Goal: Use online tool/utility: Utilize a website feature to perform a specific function

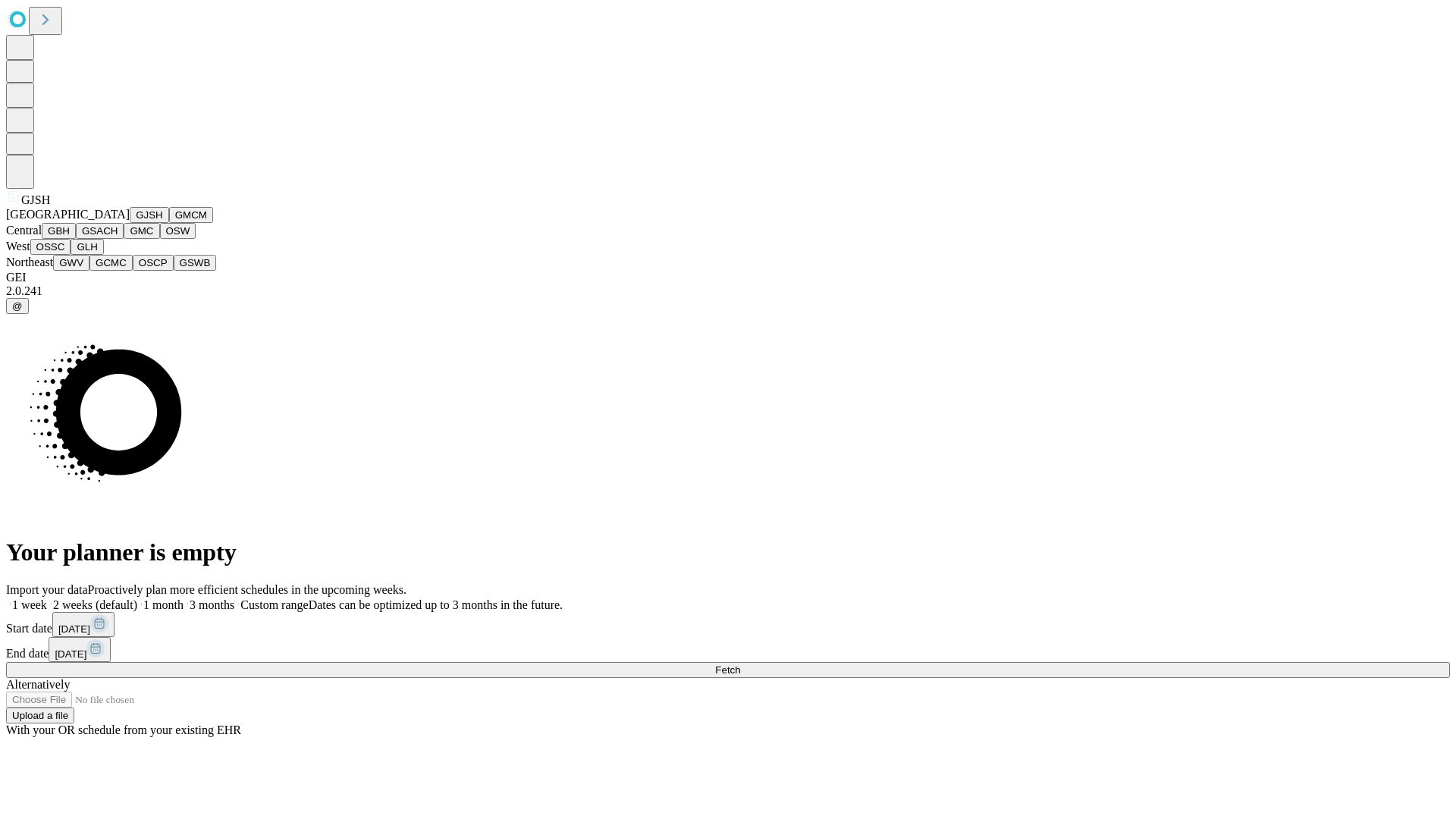
click at [130, 222] on button "GJSH" at bounding box center [149, 215] width 40 height 15
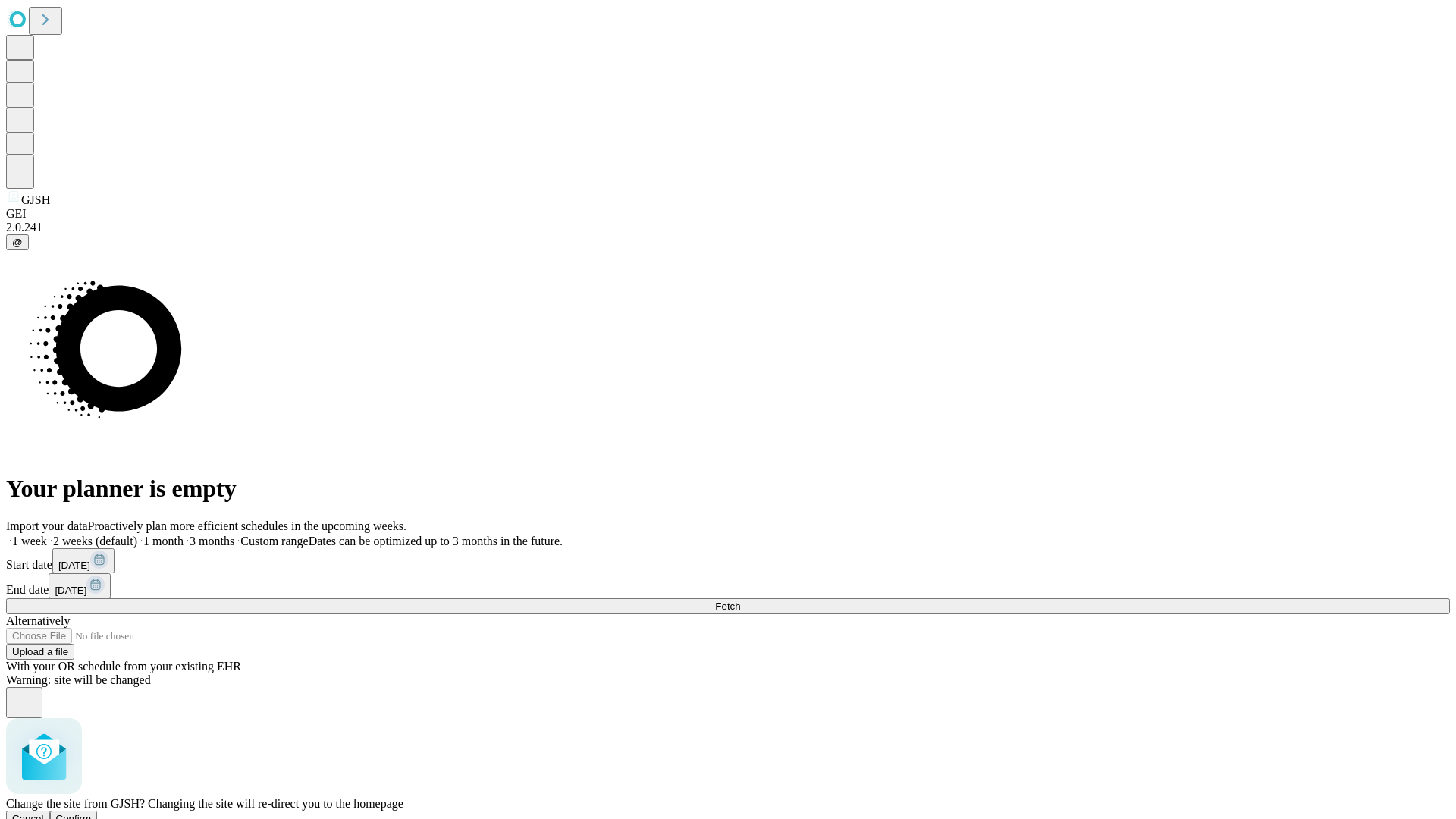
click at [92, 812] on span "Confirm" at bounding box center [74, 818] width 36 height 12
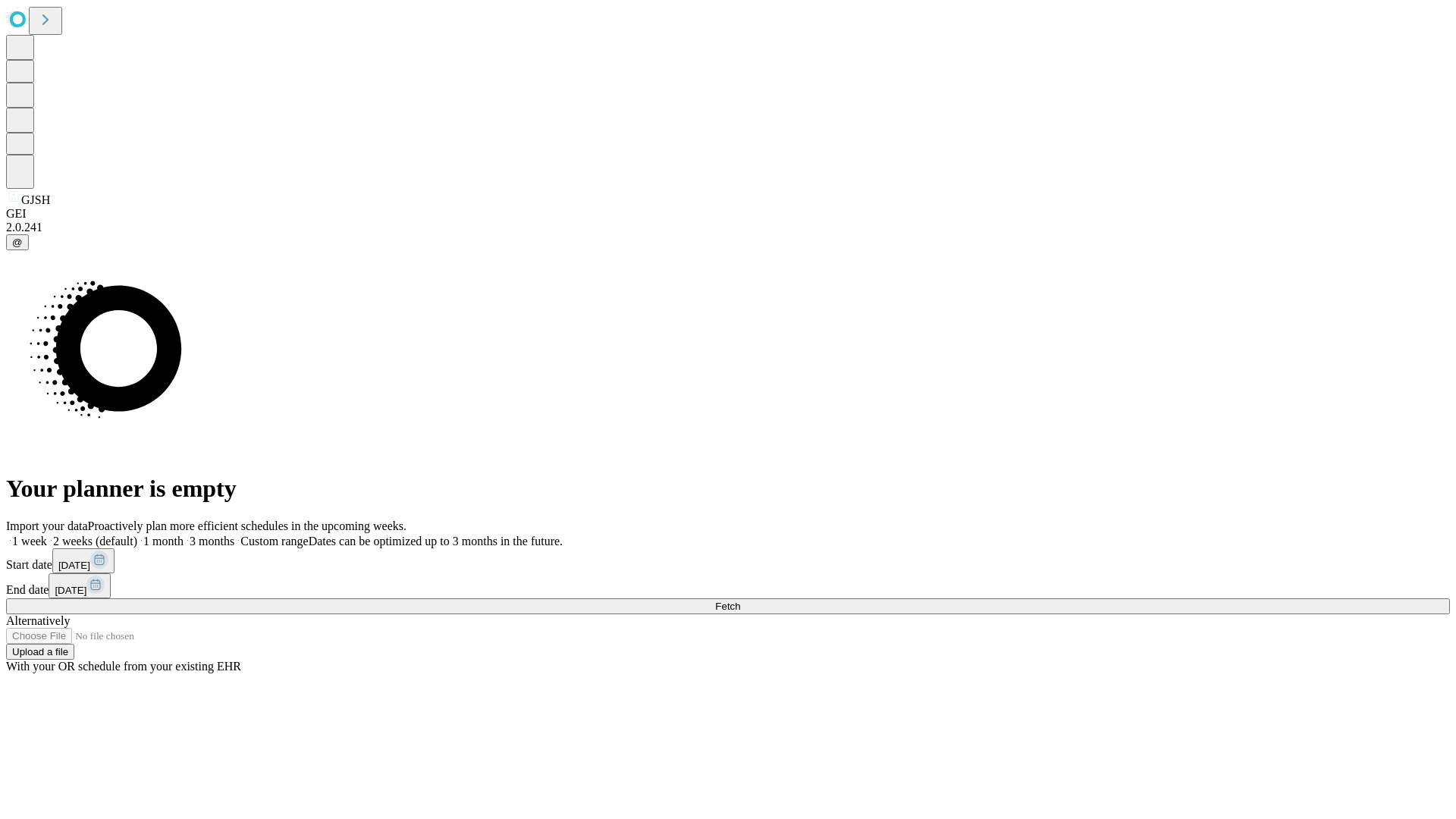
click at [184, 535] on label "1 month" at bounding box center [161, 541] width 46 height 13
click at [740, 600] on span "Fetch" at bounding box center [728, 606] width 25 height 12
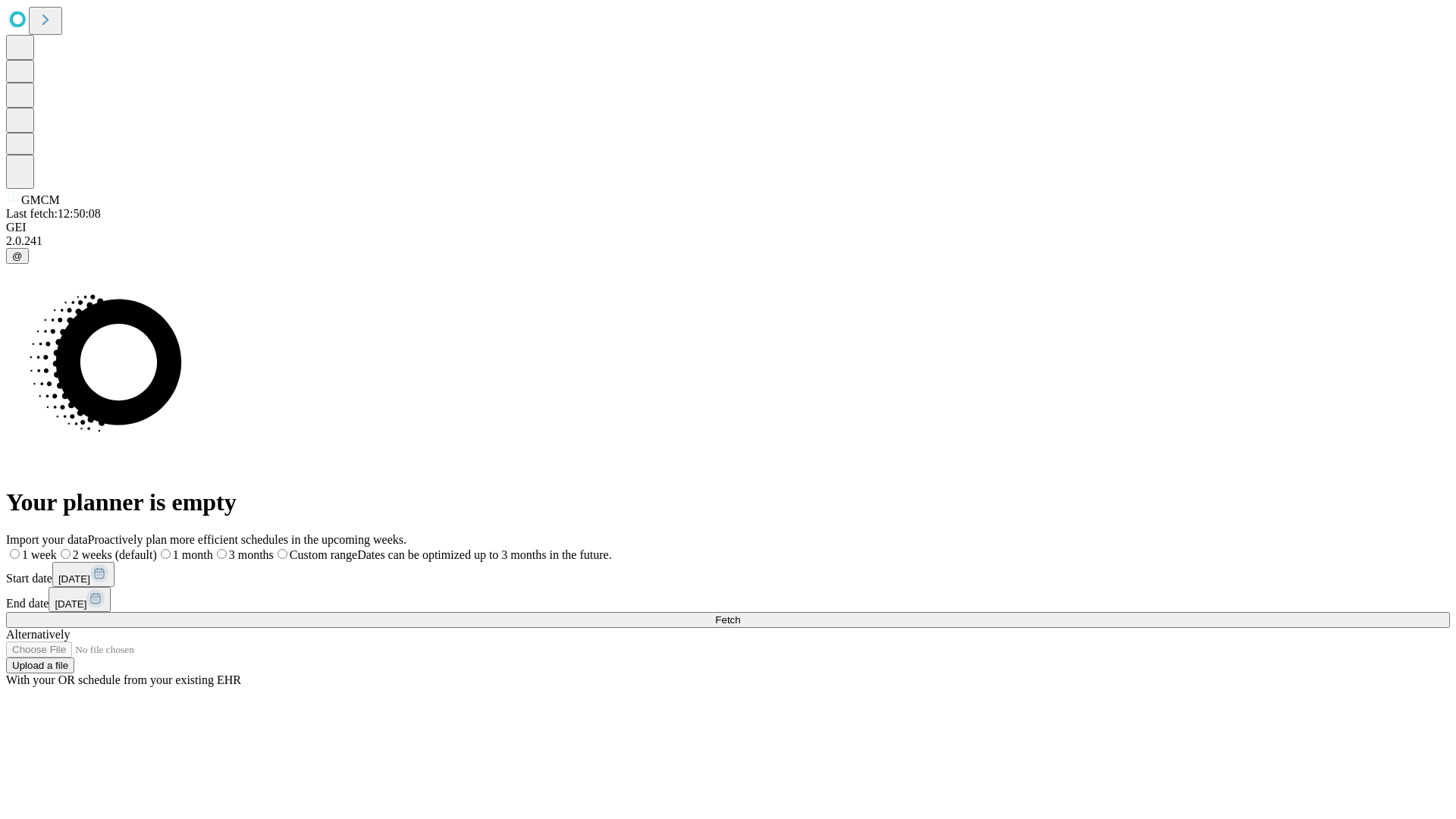
click at [213, 548] on label "1 month" at bounding box center [185, 554] width 56 height 13
click at [740, 614] on span "Fetch" at bounding box center [728, 620] width 25 height 12
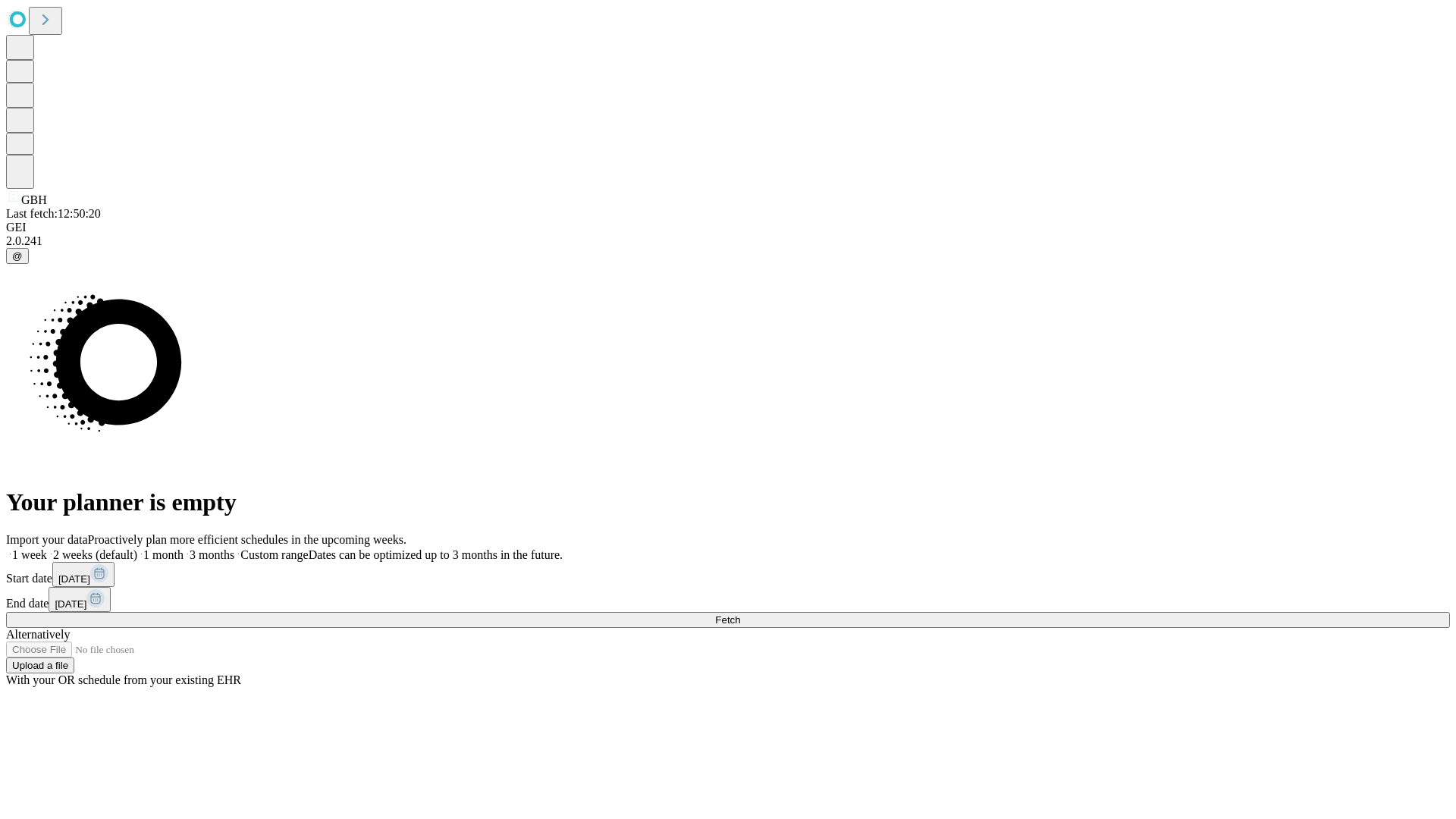
click at [184, 548] on label "1 month" at bounding box center [161, 554] width 46 height 13
click at [740, 614] on span "Fetch" at bounding box center [728, 620] width 25 height 12
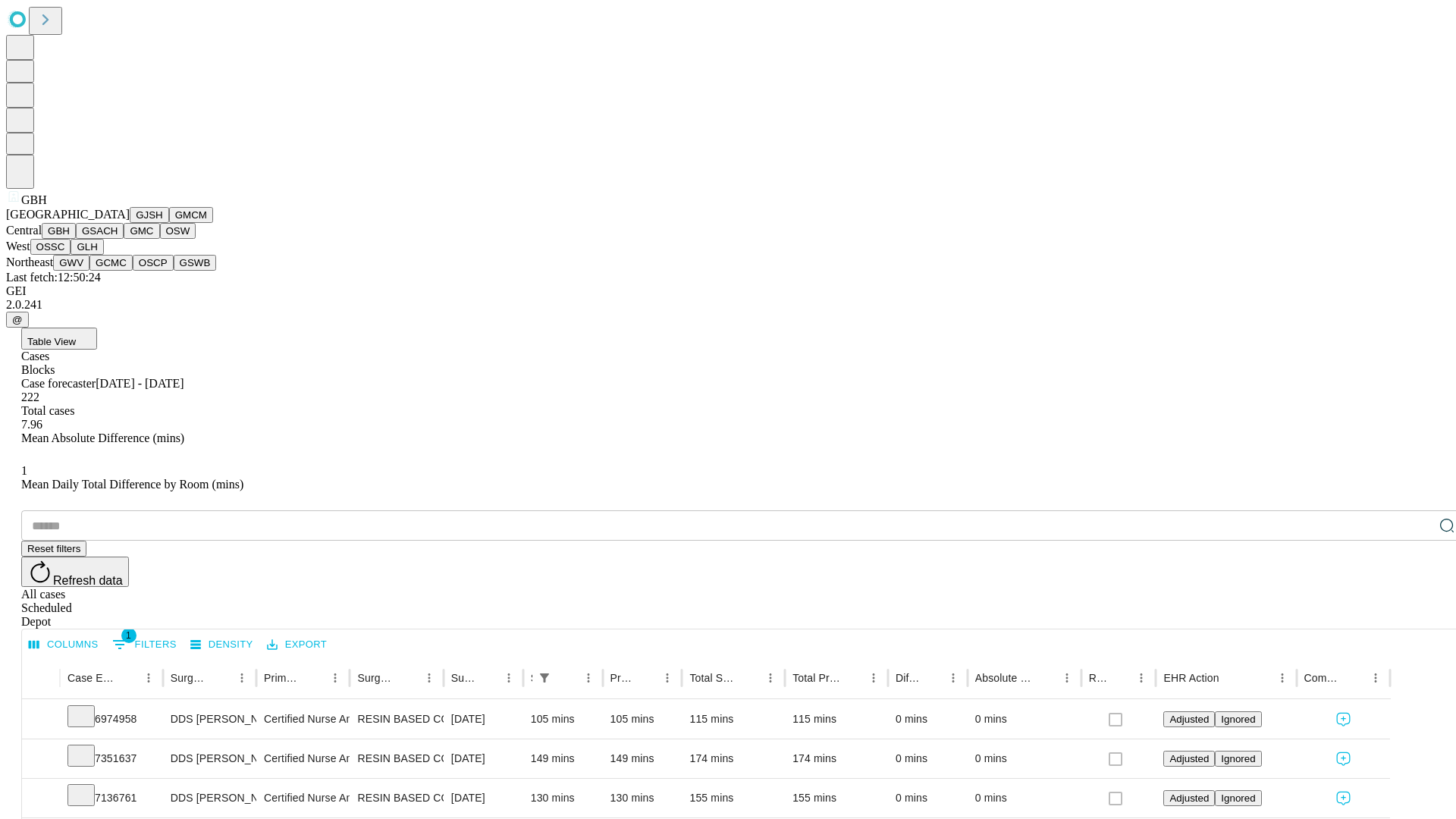
click at [118, 239] on button "GSACH" at bounding box center [99, 230] width 47 height 15
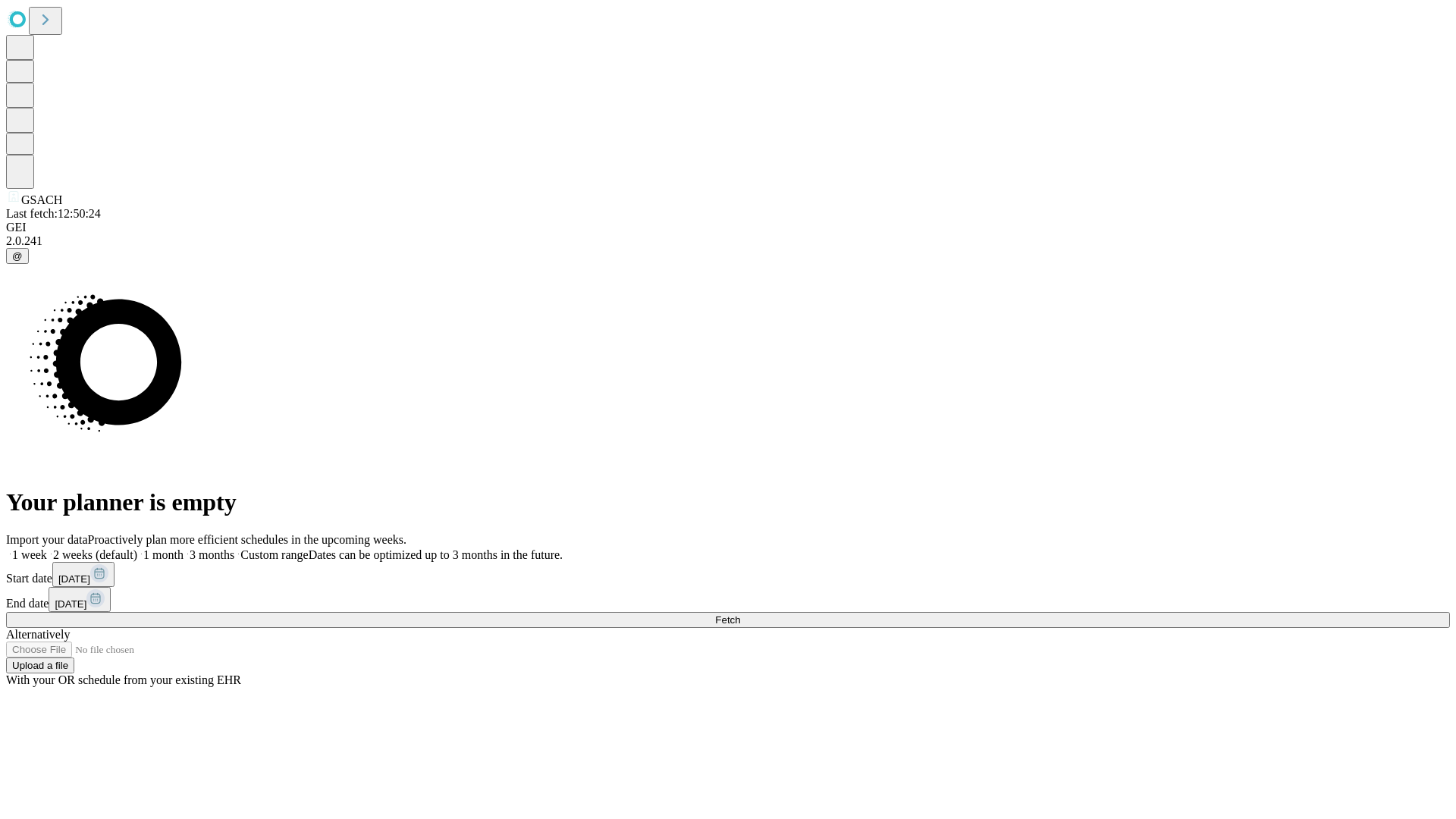
click at [184, 548] on label "1 month" at bounding box center [161, 554] width 46 height 13
click at [740, 614] on span "Fetch" at bounding box center [728, 620] width 25 height 12
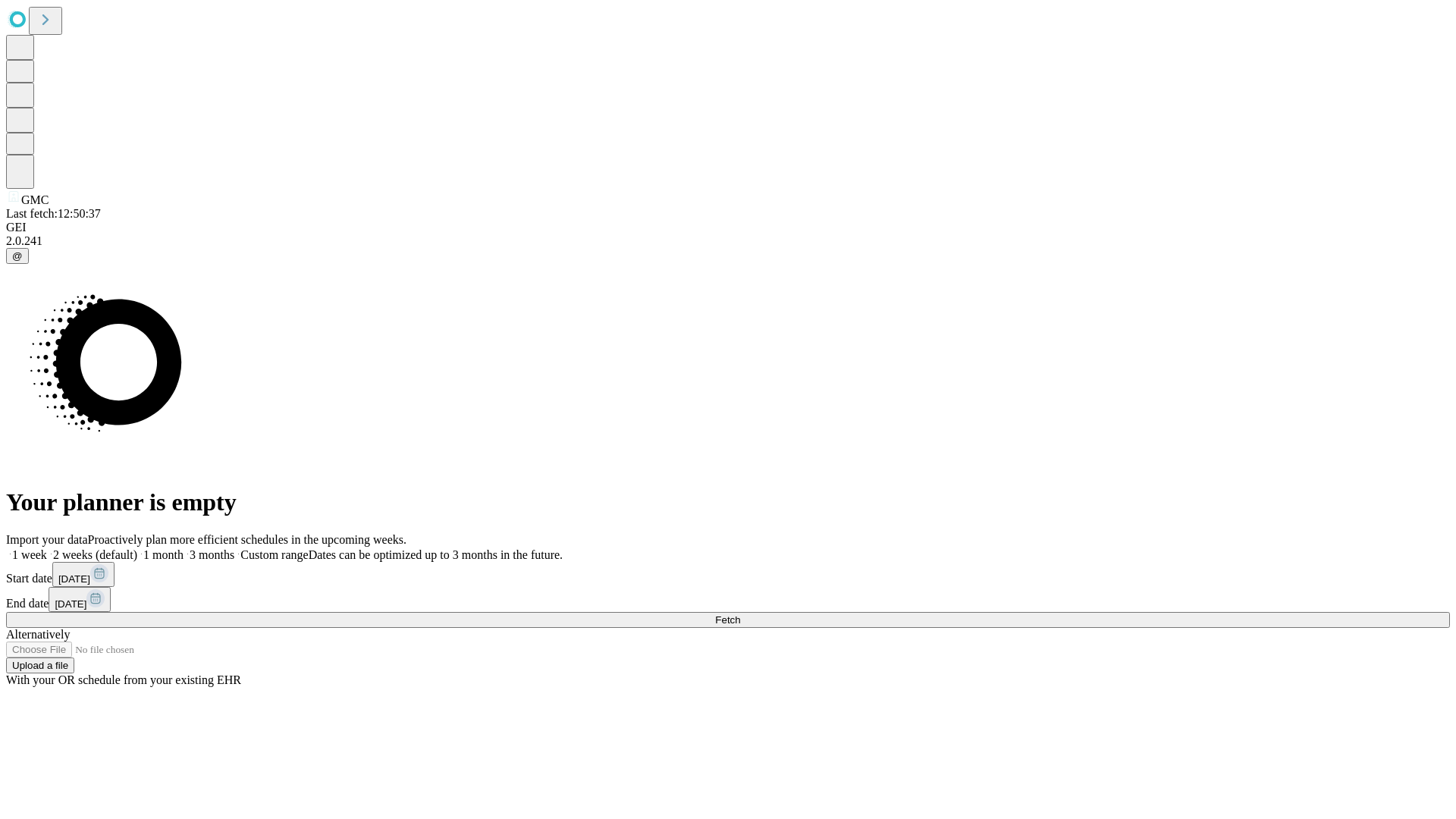
click at [184, 548] on label "1 month" at bounding box center [161, 554] width 46 height 13
click at [740, 614] on span "Fetch" at bounding box center [728, 620] width 25 height 12
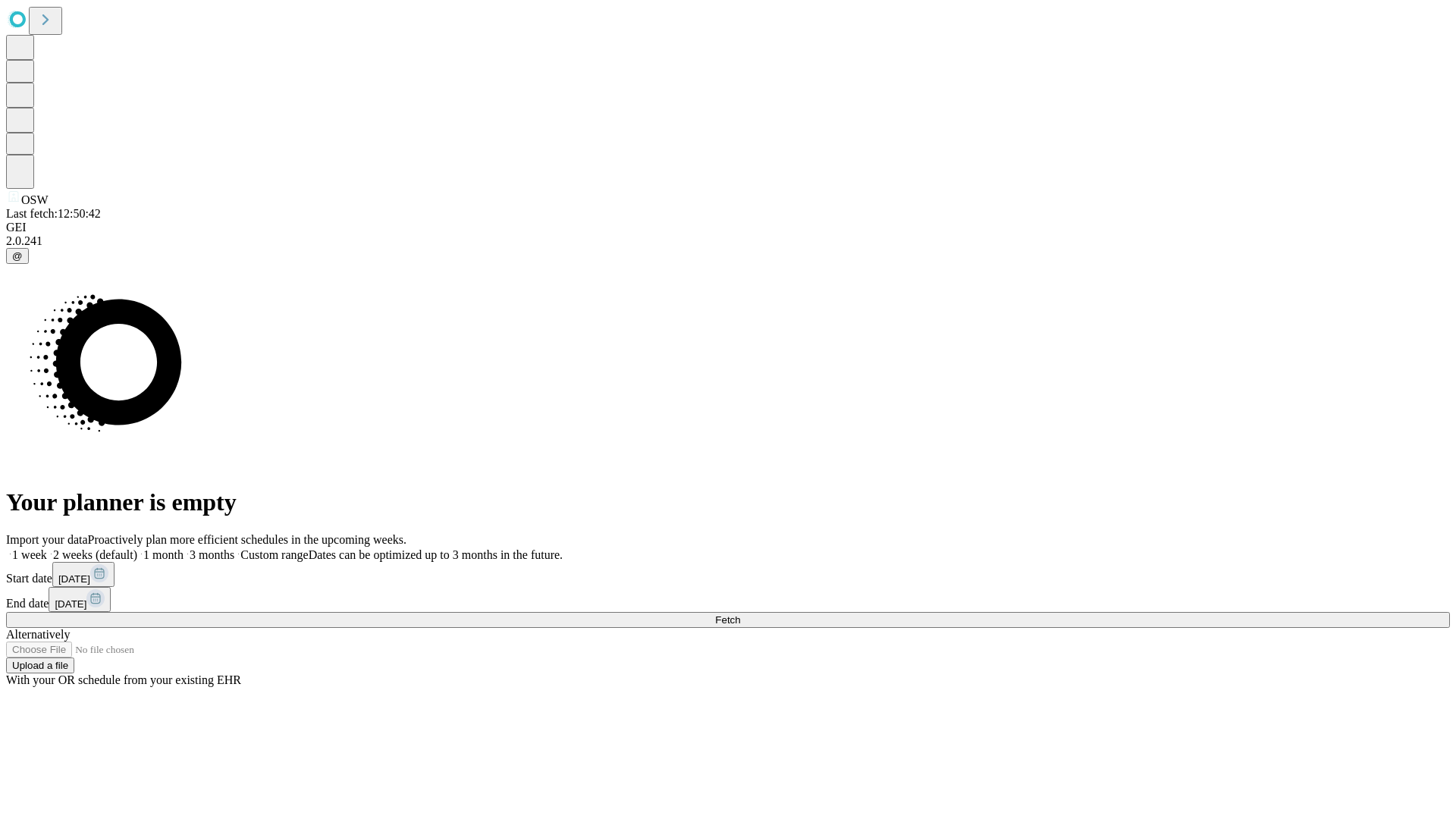
click at [184, 548] on label "1 month" at bounding box center [161, 554] width 46 height 13
click at [740, 614] on span "Fetch" at bounding box center [728, 620] width 25 height 12
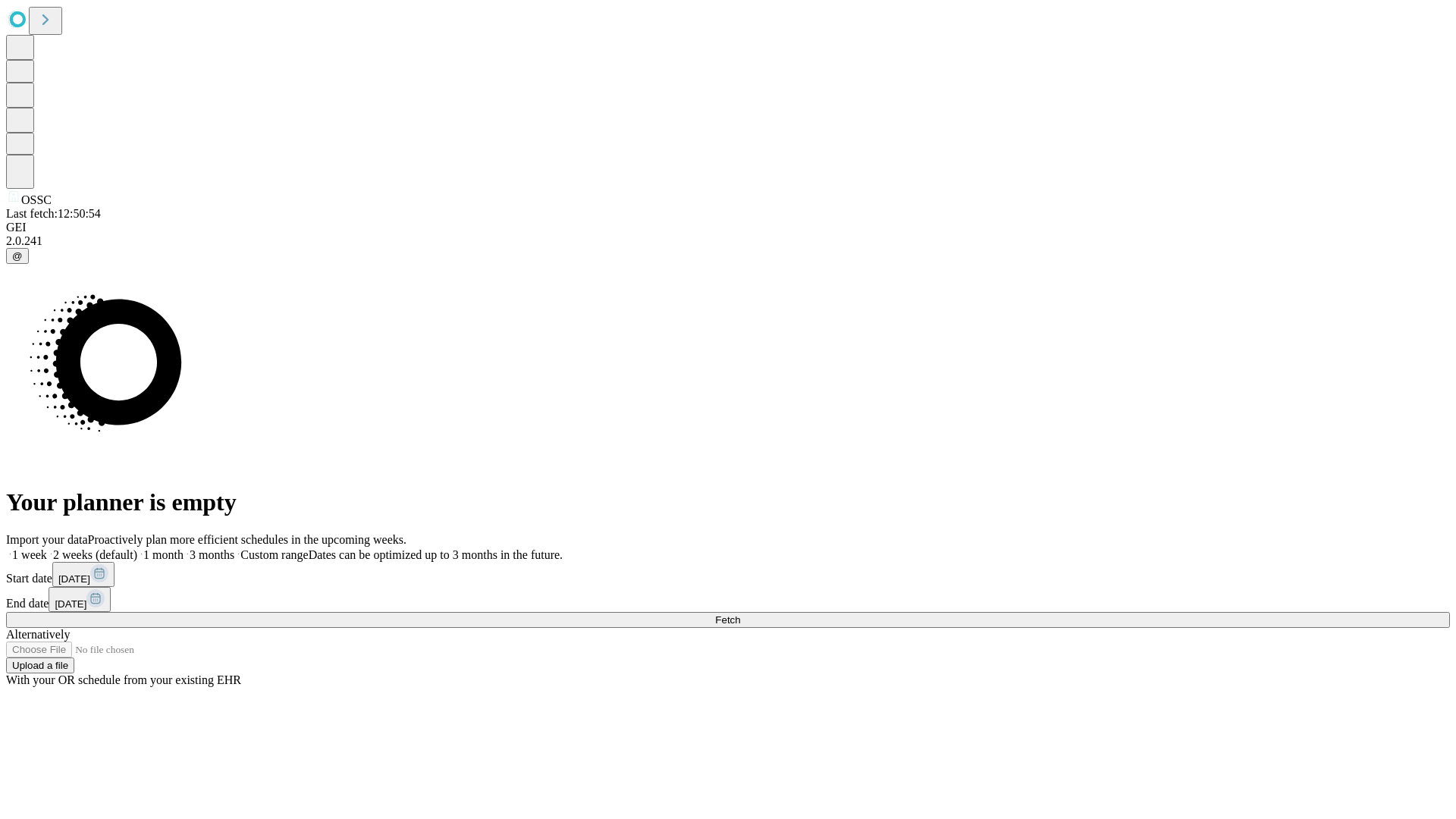
click at [184, 548] on label "1 month" at bounding box center [161, 554] width 46 height 13
click at [740, 614] on span "Fetch" at bounding box center [728, 620] width 25 height 12
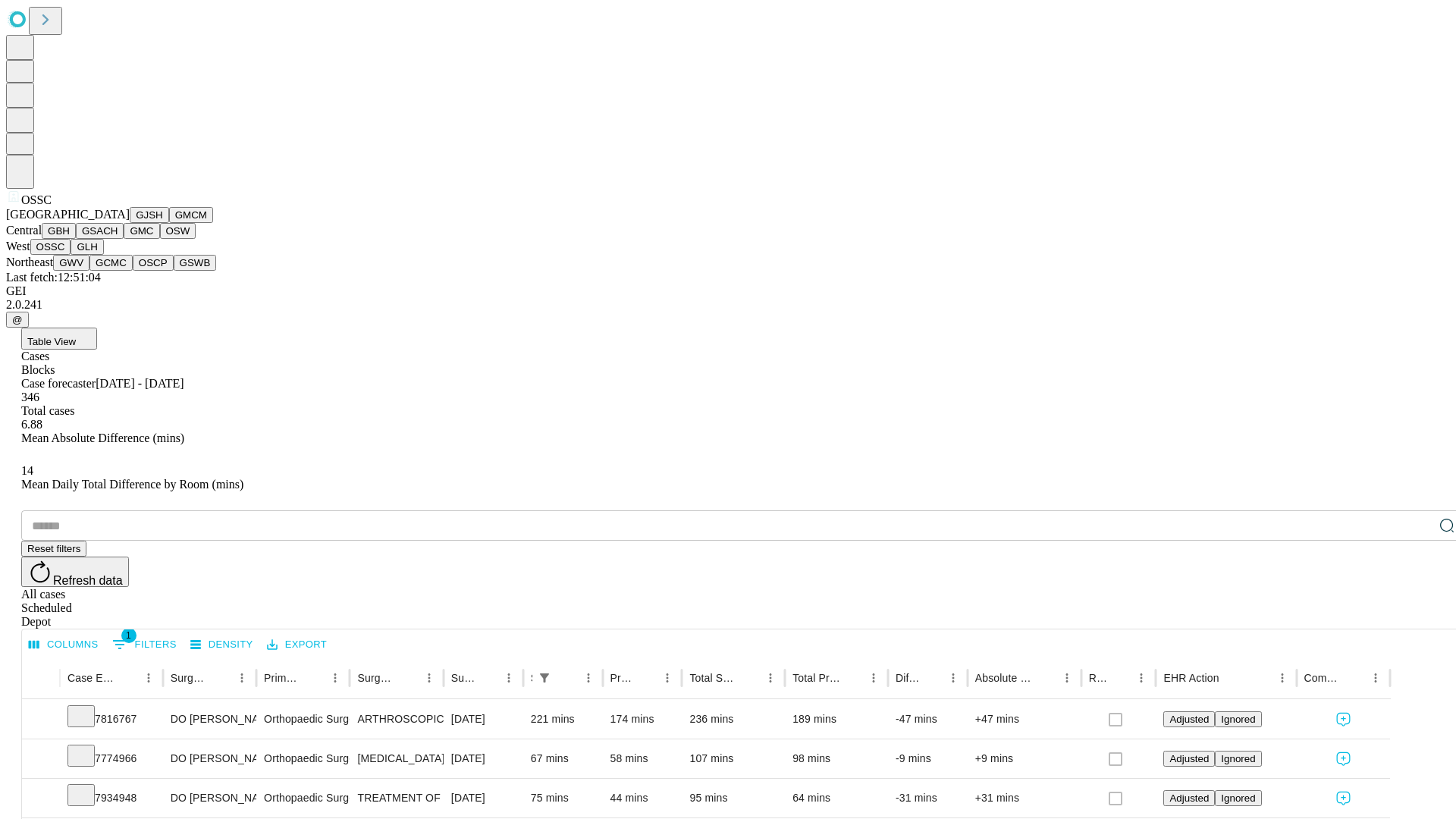
click at [104, 254] on button "GLH" at bounding box center [87, 247] width 33 height 15
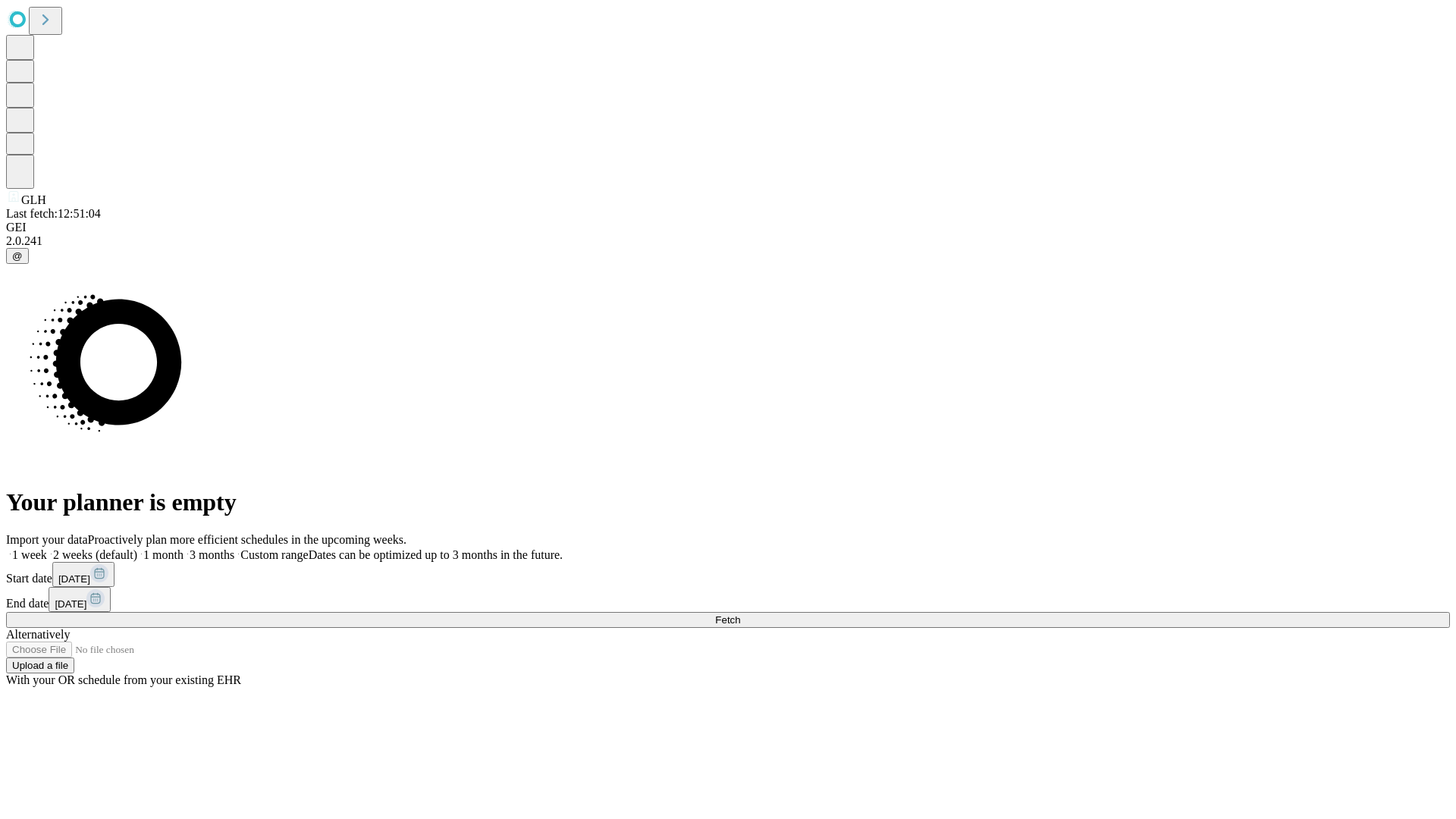
click at [740, 614] on span "Fetch" at bounding box center [728, 620] width 25 height 12
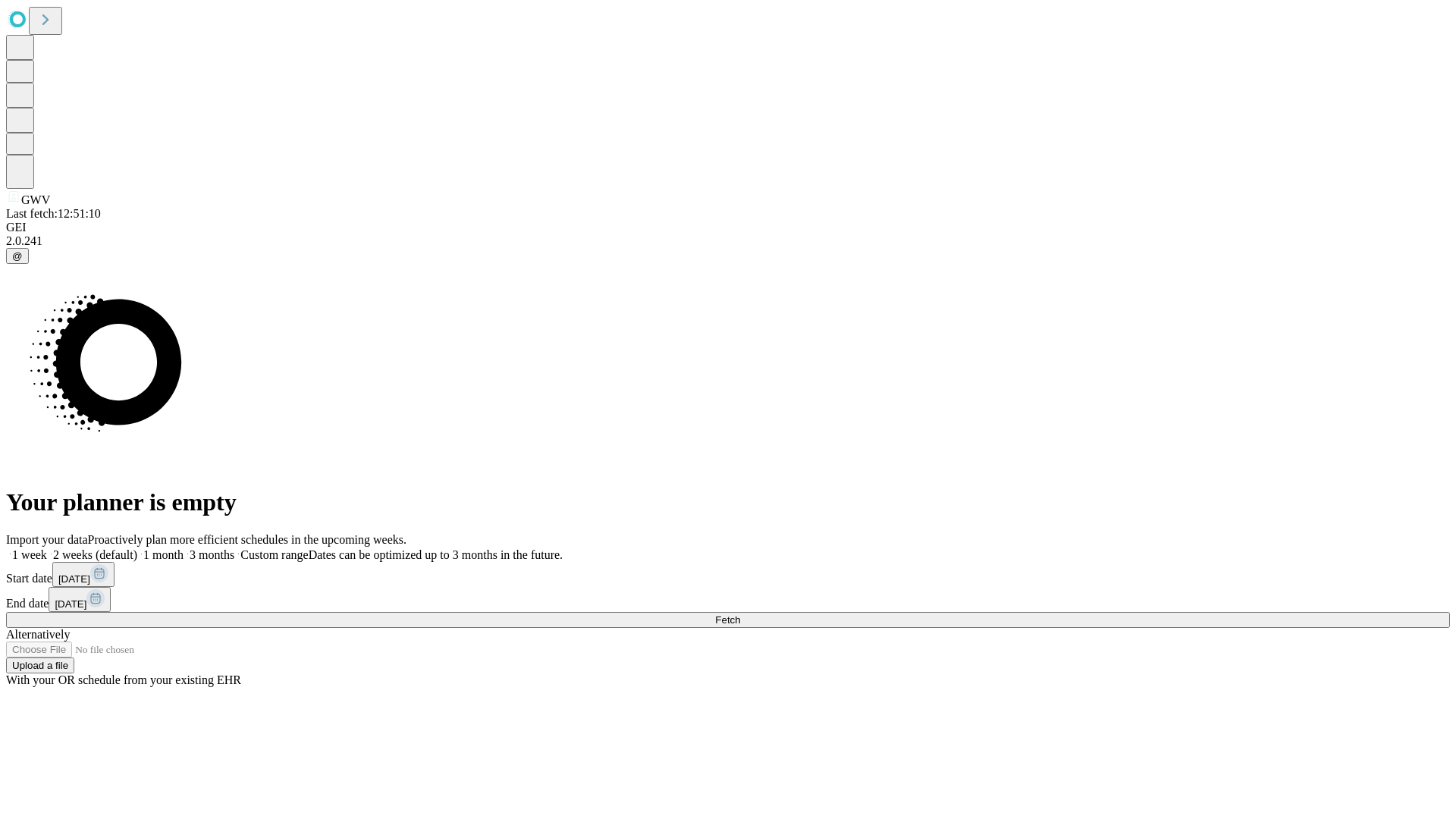
click at [184, 548] on label "1 month" at bounding box center [161, 554] width 46 height 13
click at [740, 614] on span "Fetch" at bounding box center [728, 620] width 25 height 12
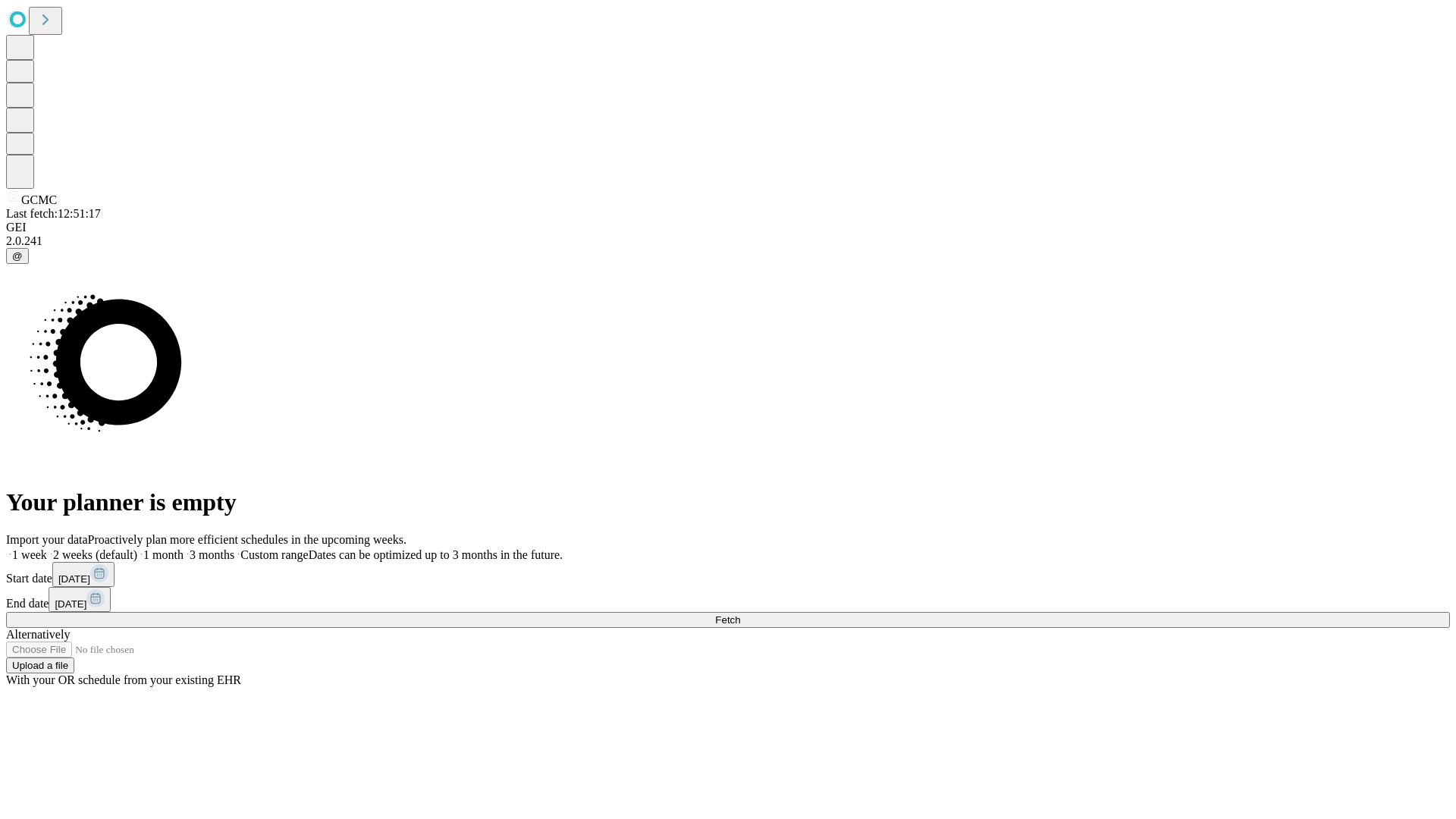
click at [184, 548] on label "1 month" at bounding box center [161, 554] width 46 height 13
click at [740, 614] on span "Fetch" at bounding box center [728, 620] width 25 height 12
